Goal: Task Accomplishment & Management: Use online tool/utility

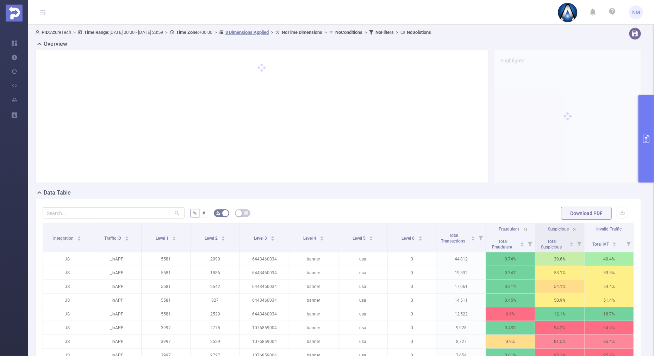
click at [642, 108] on button "primary" at bounding box center [647, 138] width 16 height 87
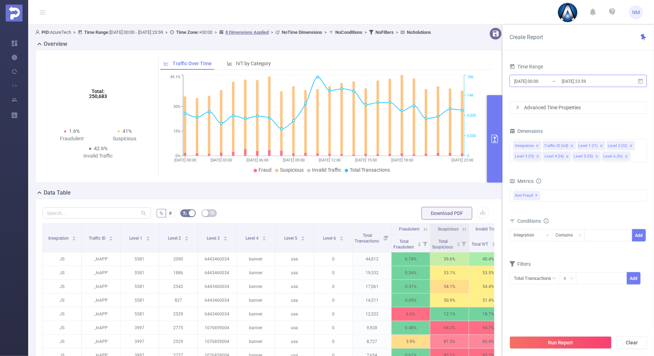
click at [582, 81] on input "[DATE] 23:59" at bounding box center [589, 81] width 57 height 10
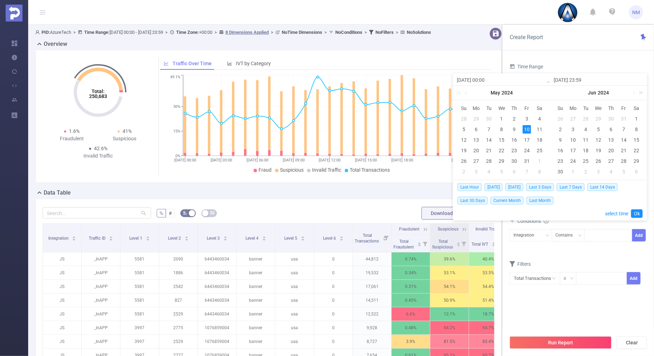
click at [640, 92] on link at bounding box center [640, 93] width 9 height 14
click at [637, 93] on link at bounding box center [640, 93] width 9 height 14
click at [555, 90] on link at bounding box center [557, 93] width 9 height 14
click at [635, 93] on link at bounding box center [634, 93] width 6 height 14
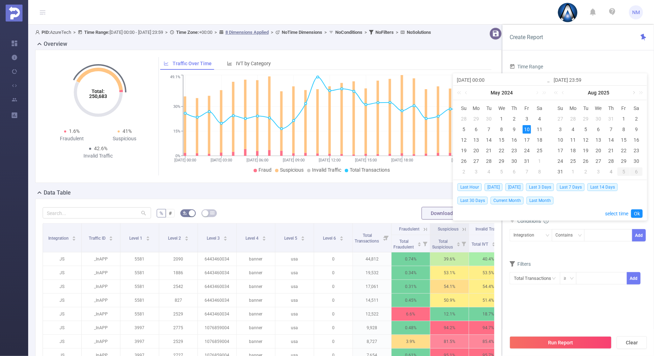
click at [635, 93] on link at bounding box center [634, 93] width 6 height 14
click at [596, 119] on div "3" at bounding box center [599, 119] width 8 height 8
click at [609, 118] on div "4" at bounding box center [611, 119] width 8 height 8
type input "[DATE] 00:00"
type input "[DATE] 23:59"
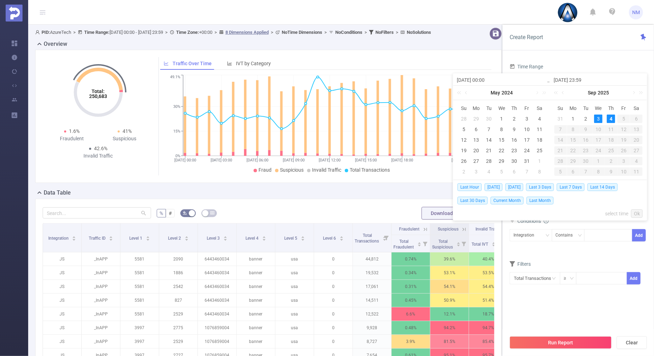
type input "[DATE] 00:00"
type input "[DATE] 23:59"
click at [639, 209] on link "Ok" at bounding box center [638, 213] width 12 height 8
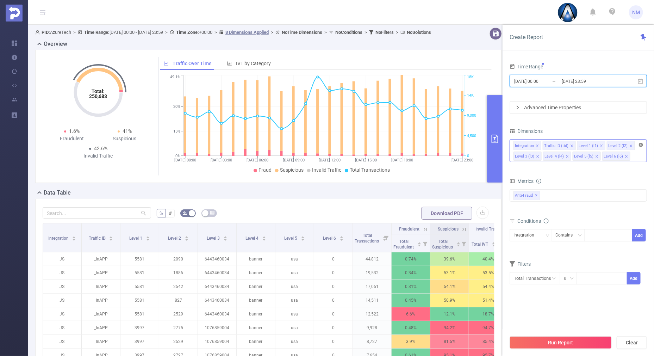
click at [640, 145] on icon "icon: close-circle" at bounding box center [641, 145] width 4 height 4
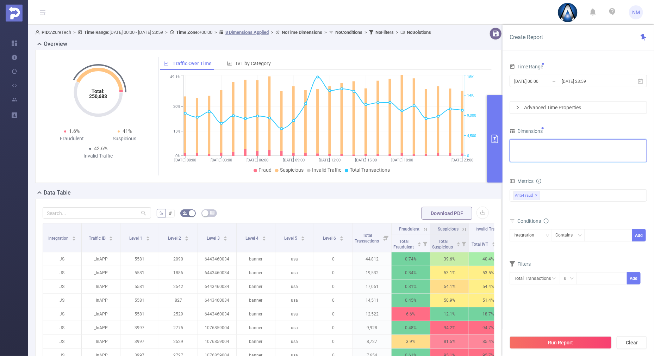
click at [616, 147] on div "Integration Traffic ID (tid) Level 1 (l1) Level 2 (l2) Level 3 (l3) Level 4 (l4…" at bounding box center [579, 146] width 130 height 12
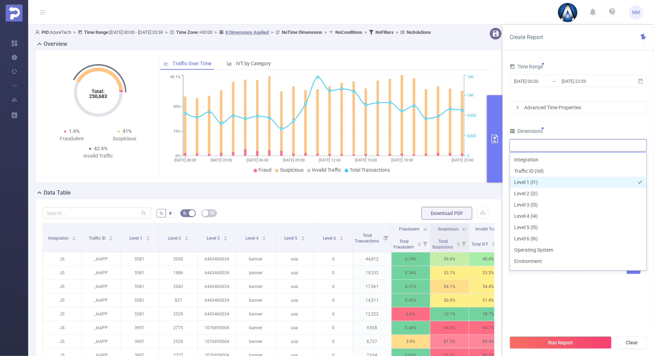
click at [552, 177] on li "Level 1 (l1)" at bounding box center [578, 182] width 137 height 11
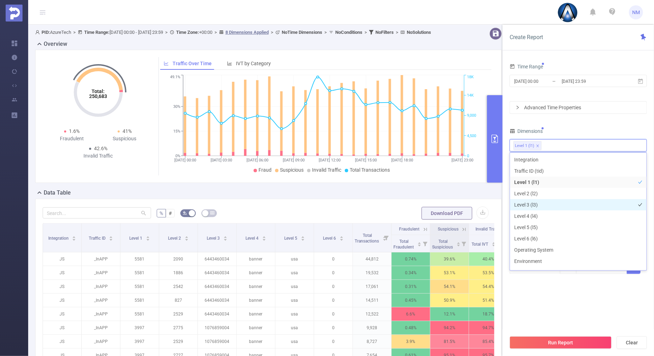
click at [530, 207] on li "Level 3 (l3)" at bounding box center [578, 204] width 137 height 11
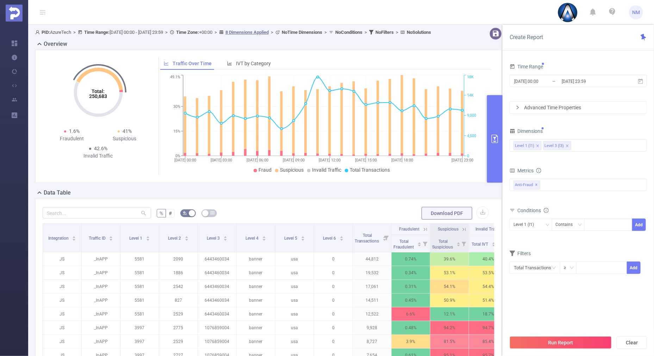
click at [582, 124] on div "Time Range [DATE] 00:00 _ [DATE] 23:59 Advanced Time Properties Dimensions Leve…" at bounding box center [578, 172] width 137 height 221
click at [600, 223] on div at bounding box center [609, 225] width 41 height 12
type input "21741"
drag, startPoint x: 642, startPoint y: 223, endPoint x: 530, endPoint y: 216, distance: 111.6
click at [640, 224] on button "Add" at bounding box center [640, 225] width 14 height 12
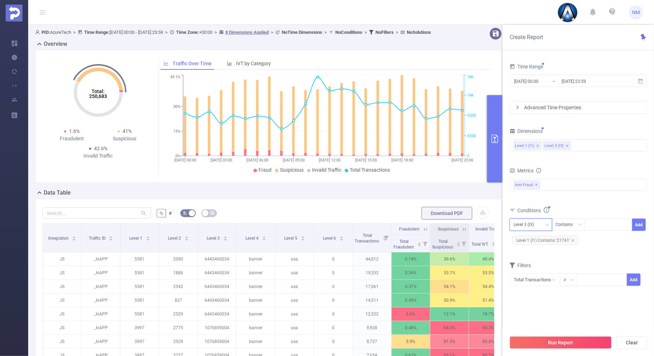
click at [526, 223] on div "Level 3 (l3)" at bounding box center [526, 225] width 25 height 12
click at [525, 238] on li "Level 1 (l1)" at bounding box center [531, 238] width 43 height 11
click at [571, 215] on div "Conditions" at bounding box center [578, 211] width 137 height 12
click at [551, 340] on button "Run Report" at bounding box center [561, 342] width 102 height 13
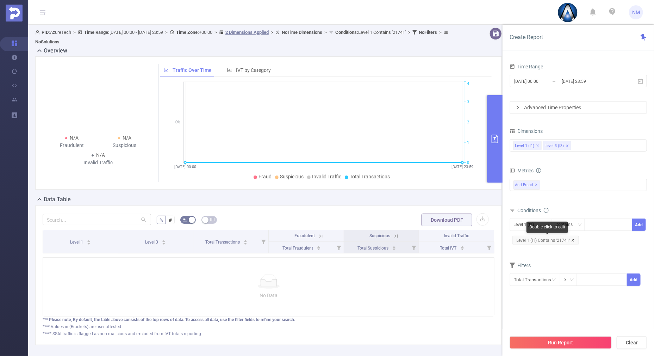
click at [574, 240] on icon "icon: close" at bounding box center [574, 241] width 4 height 4
click at [552, 353] on div "Run Report Clear" at bounding box center [579, 342] width 152 height 27
click at [557, 342] on button "Run Report" at bounding box center [561, 342] width 102 height 13
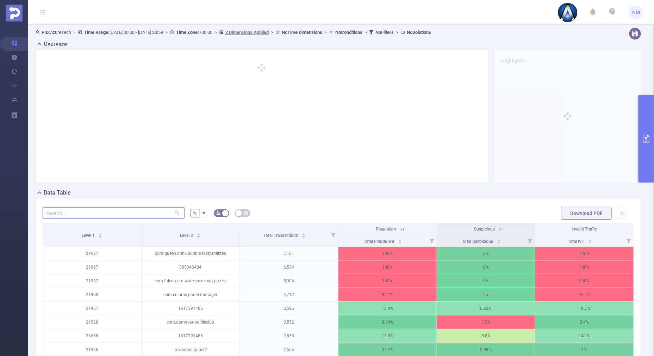
click at [104, 212] on input "text" at bounding box center [114, 212] width 142 height 11
paste input "[DOMAIN_NAME]"
type input "[DOMAIN_NAME]"
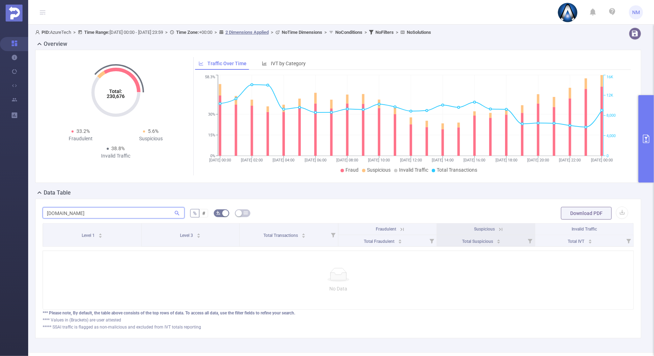
click at [45, 213] on input "[DOMAIN_NAME]" at bounding box center [114, 212] width 142 height 11
click at [110, 215] on input "[DOMAIN_NAME]" at bounding box center [114, 212] width 142 height 11
drag, startPoint x: 110, startPoint y: 213, endPoint x: -2, endPoint y: 198, distance: 112.7
click at [0, 198] on html "NM Overview Help Center (New) Usage Notification Integrations Users Reports PID…" at bounding box center [327, 178] width 654 height 356
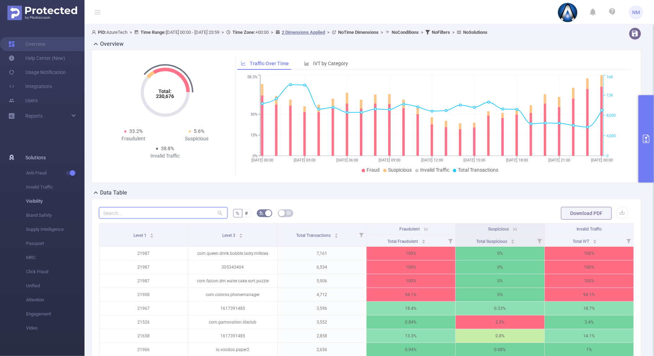
paste input "[DOMAIN_NAME]"
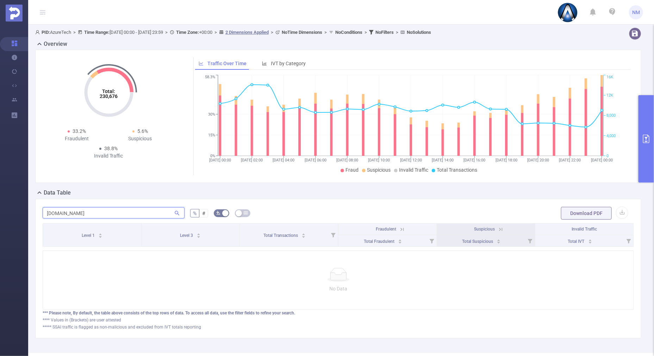
type input "[DOMAIN_NAME]"
click at [640, 164] on button "primary" at bounding box center [647, 138] width 16 height 87
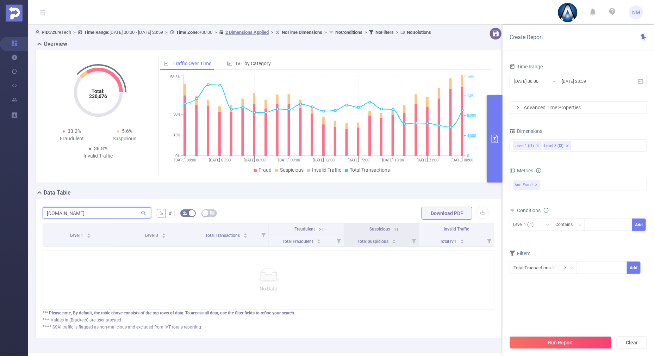
drag, startPoint x: 93, startPoint y: 219, endPoint x: 0, endPoint y: 186, distance: 99.2
click at [0, 190] on html "NM Overview Help Center (New) Usage Notification Integrations Users Reports PID…" at bounding box center [327, 178] width 654 height 356
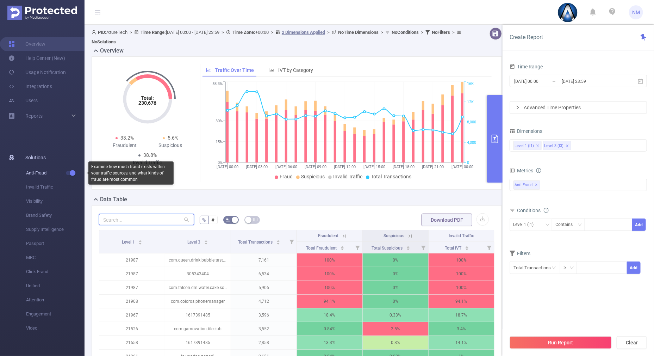
paste input "com.coloros.phonemanager"
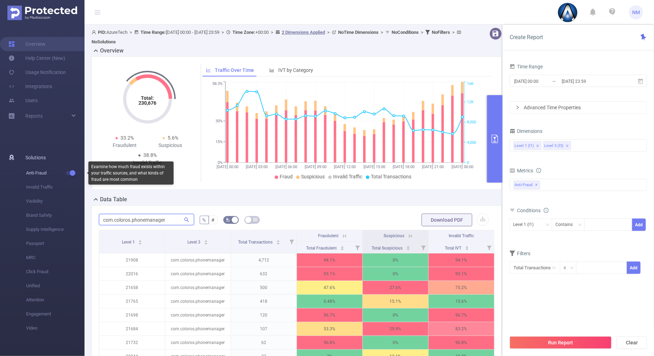
type input "com.coloros.phonemanager"
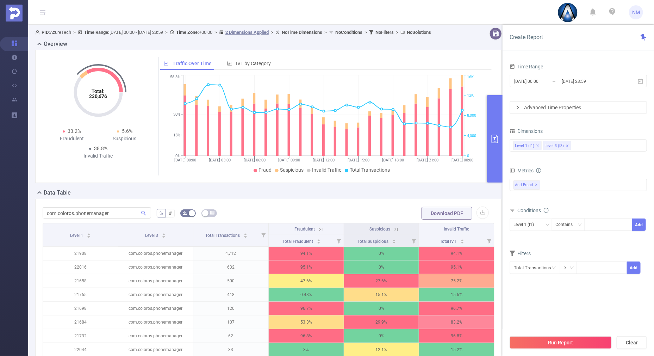
click at [498, 161] on button "primary" at bounding box center [495, 138] width 16 height 87
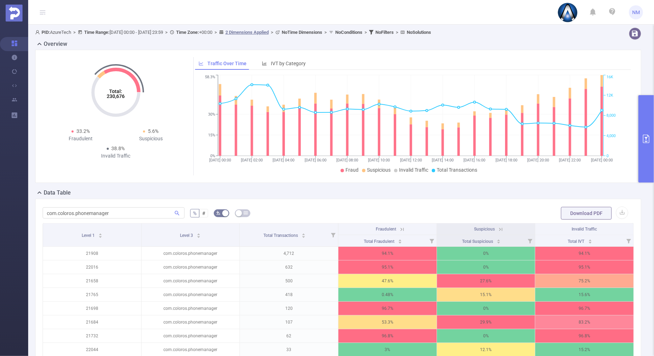
click at [400, 227] on icon at bounding box center [402, 229] width 6 height 6
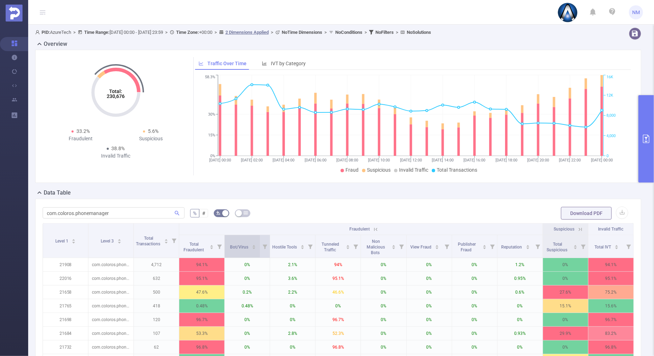
click at [253, 245] on icon "icon: caret-up" at bounding box center [254, 246] width 4 height 4
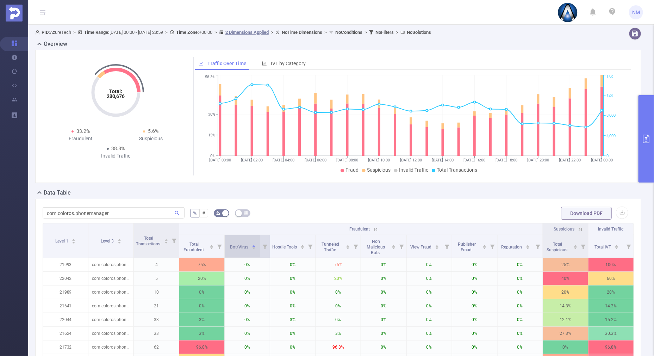
click at [252, 250] on icon "icon: caret-down" at bounding box center [254, 248] width 4 height 4
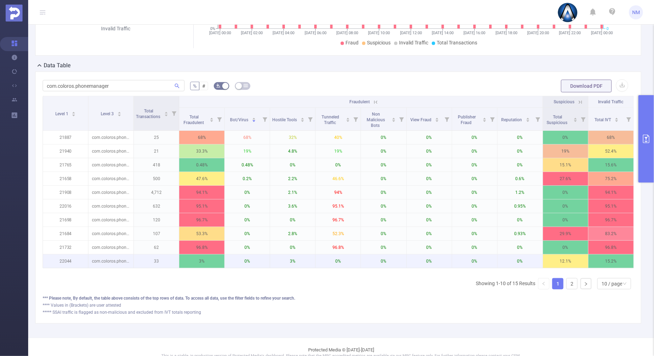
scroll to position [144, 0]
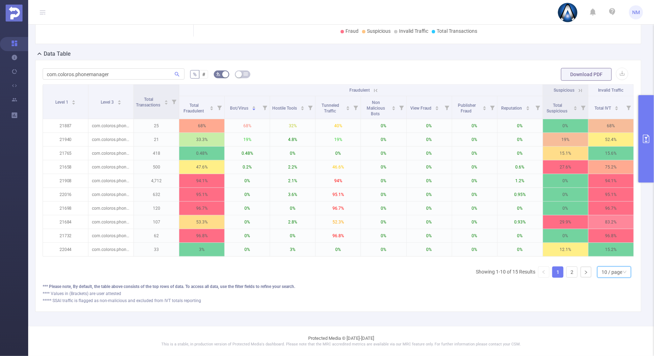
click at [604, 273] on div "10 / page" at bounding box center [612, 272] width 21 height 11
click at [602, 237] on li "30 / page" at bounding box center [608, 242] width 34 height 11
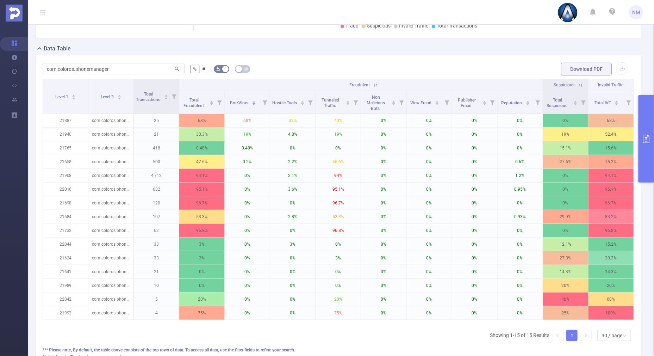
drag, startPoint x: 176, startPoint y: 83, endPoint x: 200, endPoint y: 82, distance: 24.0
click at [200, 82] on tr "Level 1 Level 3 Total Transactions Fraudulent Suspicious Invalid Traffic" at bounding box center [338, 85] width 591 height 12
click at [252, 100] on icon "icon: caret-up" at bounding box center [254, 102] width 4 height 4
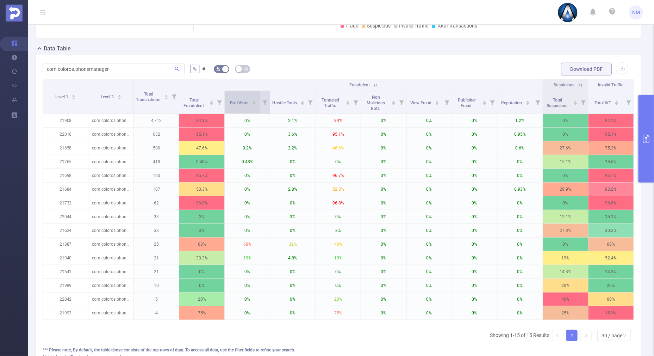
click at [253, 104] on icon "icon: caret-down" at bounding box center [254, 105] width 3 height 2
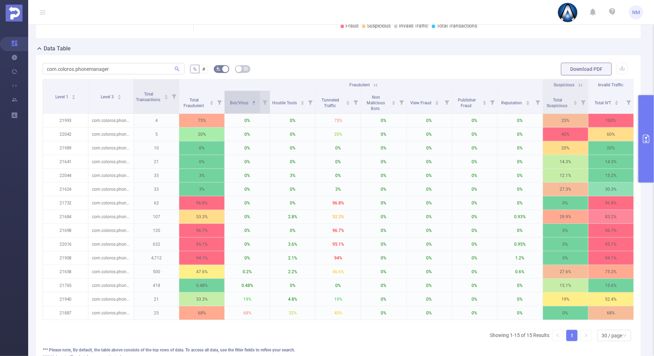
click at [252, 101] on icon "icon: caret-up" at bounding box center [254, 102] width 4 height 4
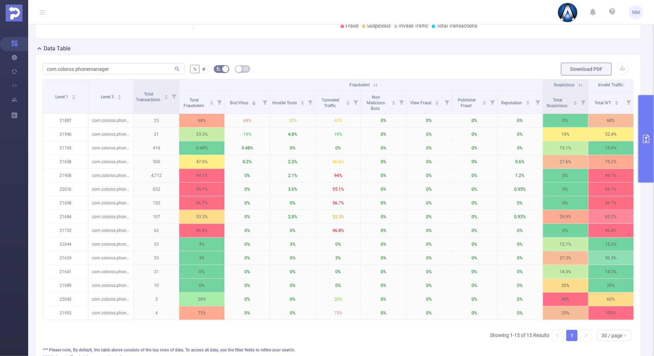
click at [646, 165] on button "primary" at bounding box center [647, 138] width 16 height 87
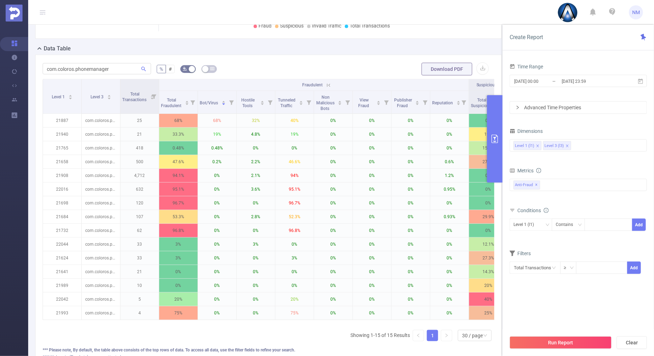
click at [600, 232] on div "Level 1 (l1) Contains Add" at bounding box center [578, 227] width 137 height 16
click at [603, 228] on div at bounding box center [609, 225] width 41 height 12
type input "22054"
click at [639, 221] on button "Add" at bounding box center [640, 225] width 14 height 12
click at [519, 226] on div "Level 3 (l3)" at bounding box center [526, 225] width 25 height 12
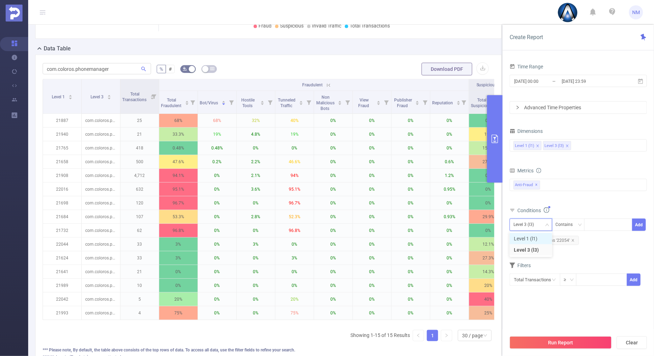
click at [520, 236] on li "Level 1 (l1)" at bounding box center [531, 238] width 43 height 11
click at [527, 344] on button "Run Report" at bounding box center [561, 342] width 102 height 13
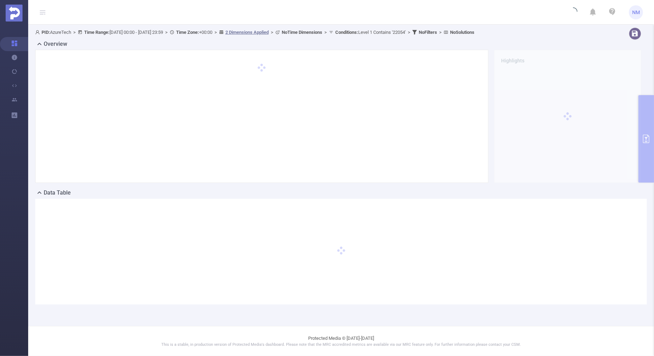
scroll to position [0, 0]
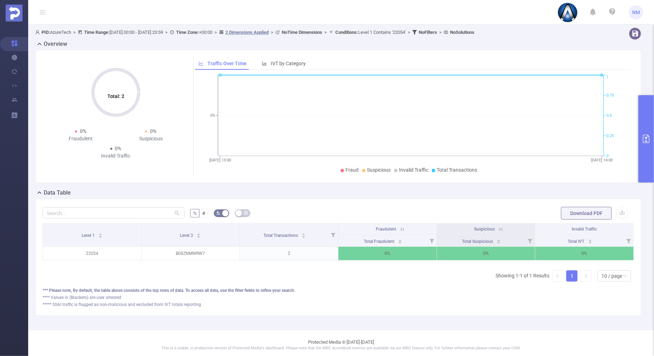
click at [135, 206] on div at bounding box center [114, 213] width 142 height 14
click at [118, 216] on input "text" at bounding box center [114, 212] width 142 height 11
paste input "b08znmwrw7"
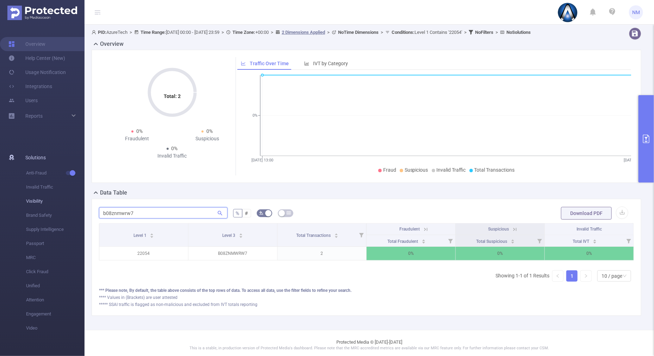
drag, startPoint x: 118, startPoint y: 216, endPoint x: 6, endPoint y: 201, distance: 112.7
click at [8, 202] on section "Overview Help Center (New) Usage Notification Integrations Users Reports Soluti…" at bounding box center [327, 178] width 654 height 356
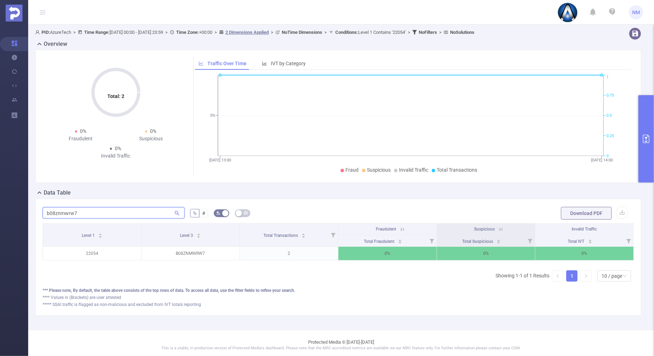
type input "b08znmwrw7"
